Goal: Task Accomplishment & Management: Complete application form

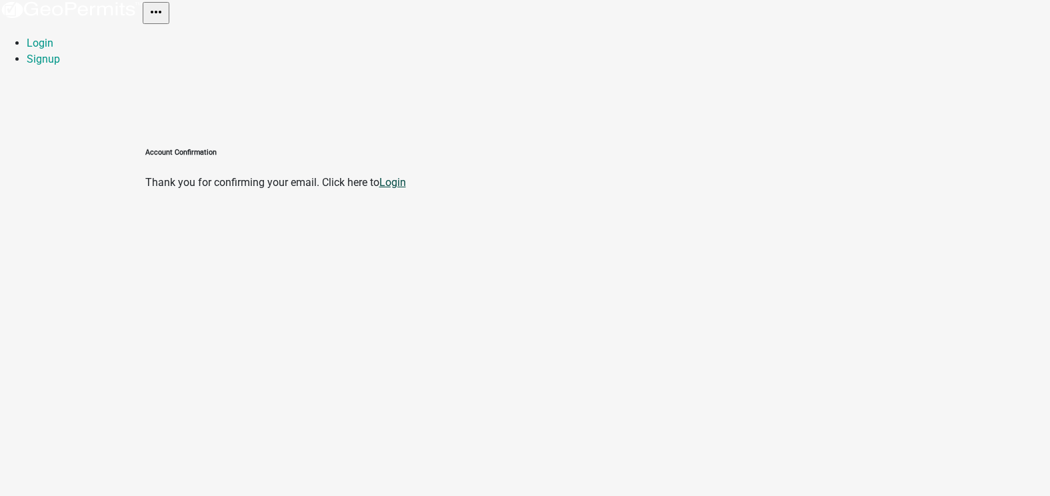
click at [394, 182] on link "Login" at bounding box center [392, 182] width 27 height 13
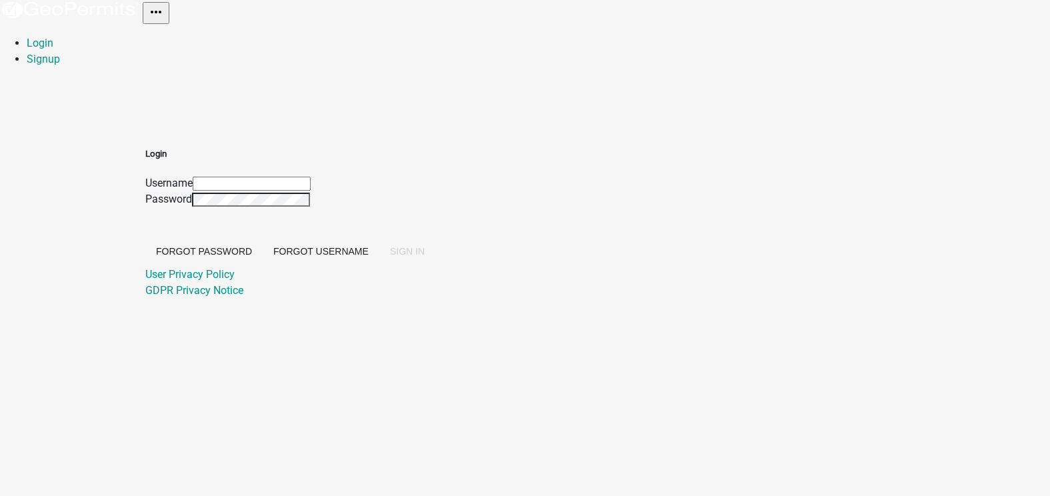
click at [231, 183] on input "Username" at bounding box center [252, 184] width 118 height 14
type input "mdmeade"
click at [415, 248] on span "SIGN IN" at bounding box center [407, 251] width 35 height 11
click at [41, 61] on link "Signup" at bounding box center [43, 59] width 33 height 13
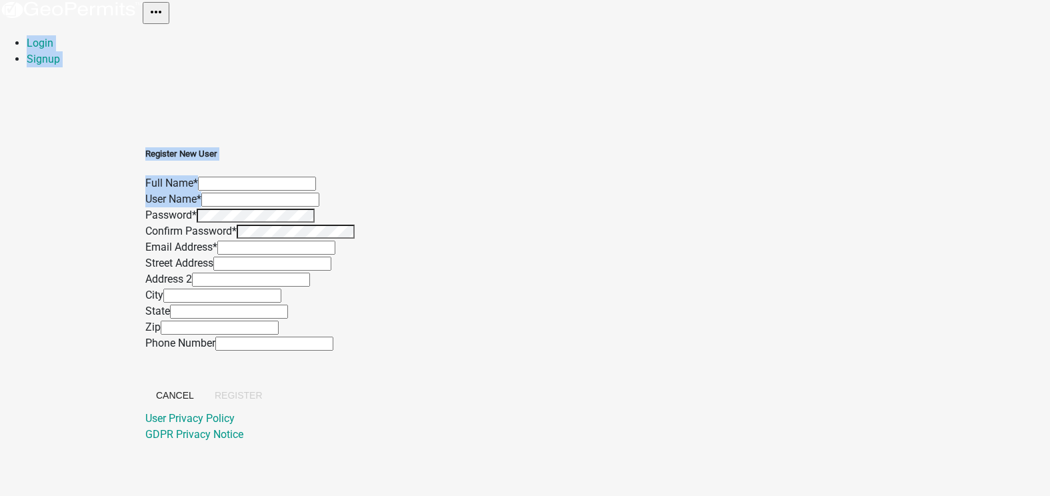
drag, startPoint x: 903, startPoint y: 204, endPoint x: 931, endPoint y: -9, distance: 215.1
click at [931, 0] on html "Internet Explorer does NOT work with GeoPermits. Get a new browser for more sec…" at bounding box center [525, 248] width 1050 height 496
click at [267, 181] on input "text" at bounding box center [257, 184] width 118 height 14
type input "Michael G Meade"
type input "1177 S 450 E"
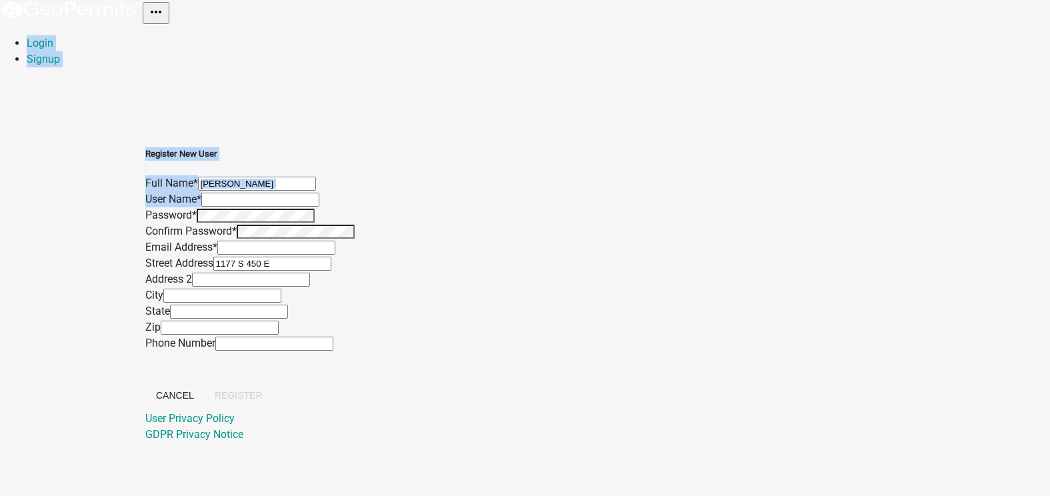
type input "Bluffton"
type input "Indiana"
type input "46714"
type input "2607607405"
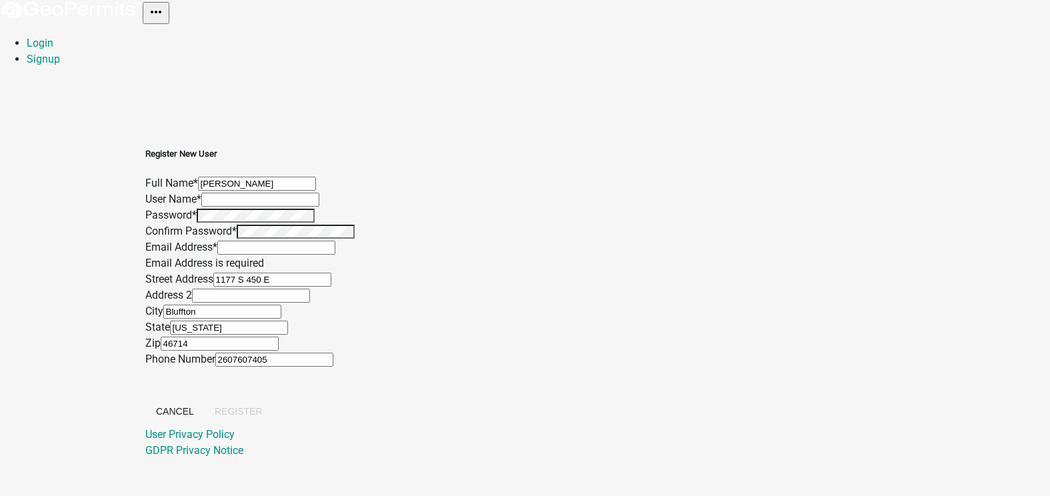
click at [247, 202] on input "text" at bounding box center [260, 200] width 118 height 14
type input "mdmeade"
click at [269, 247] on input "text" at bounding box center [276, 248] width 118 height 14
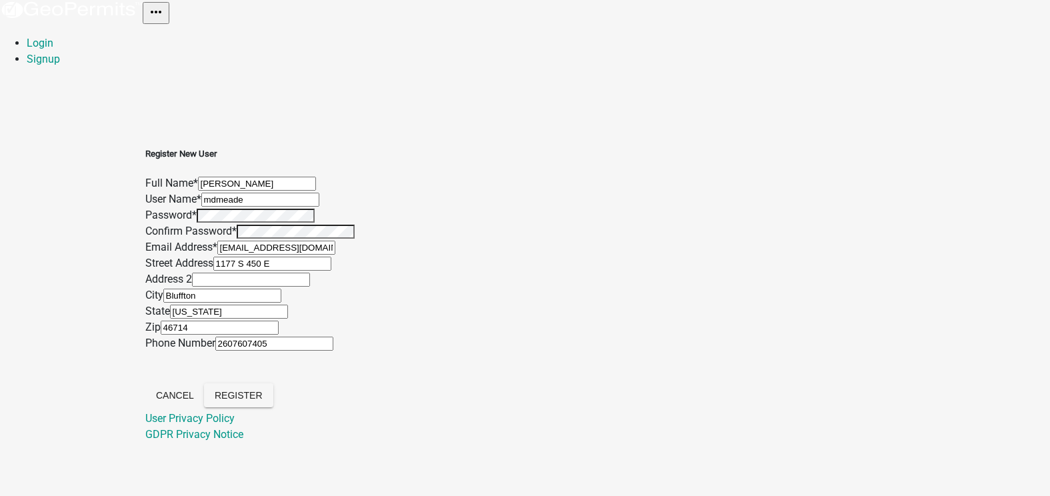
type input "mdmeade4@gmail.com"
click at [459, 221] on div "Register New User Full Name * Michael G Meade User Name * mdmeade Password * Co…" at bounding box center [525, 278] width 760 height 327
click at [248, 393] on span "Register" at bounding box center [239, 395] width 48 height 11
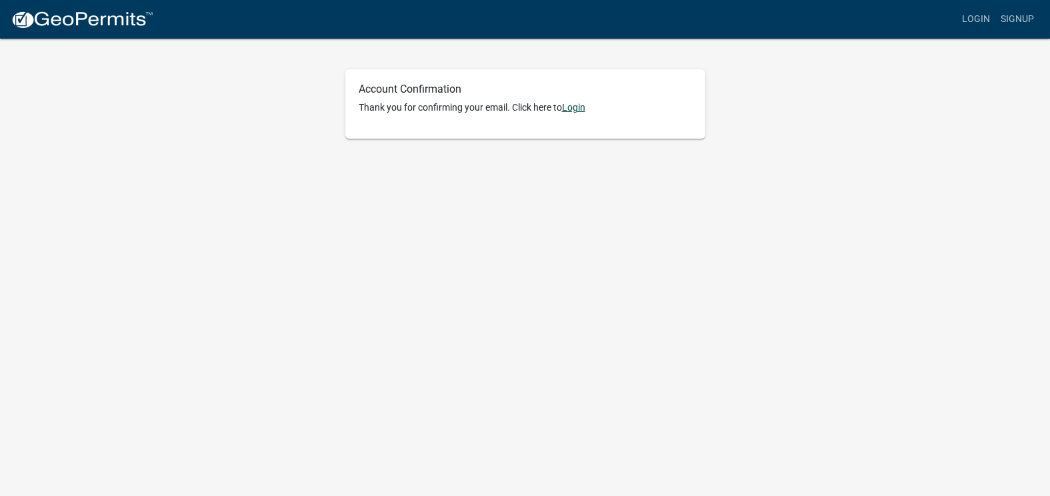
click at [574, 107] on link "Login" at bounding box center [573, 107] width 23 height 11
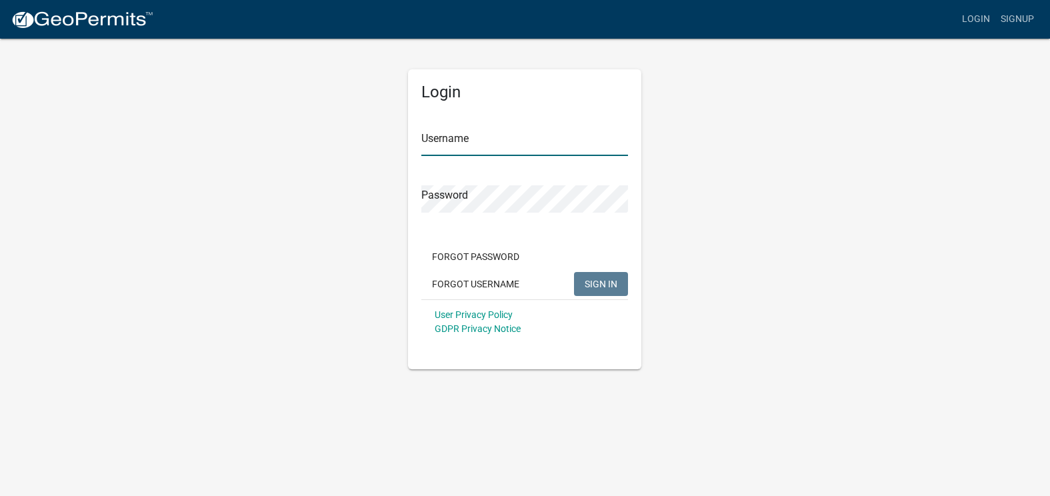
type input "mdmeade"
click at [610, 282] on span "SIGN IN" at bounding box center [601, 283] width 33 height 11
